Goal: Information Seeking & Learning: Learn about a topic

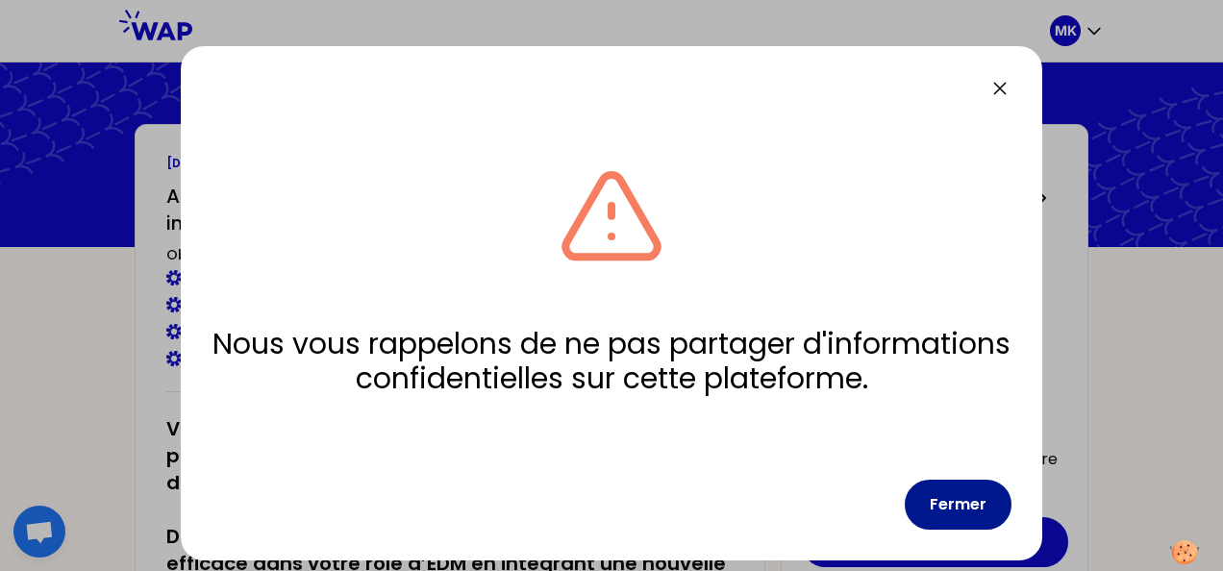
click at [971, 515] on button "Fermer" at bounding box center [958, 505] width 107 height 50
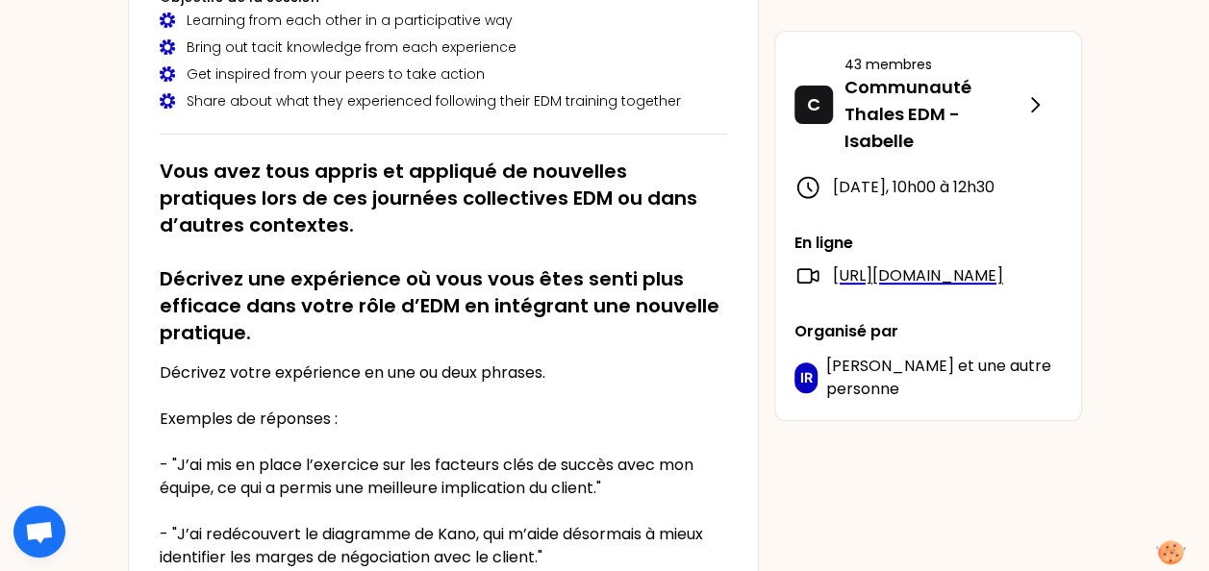
scroll to position [385, 0]
